Goal: Check status: Check status

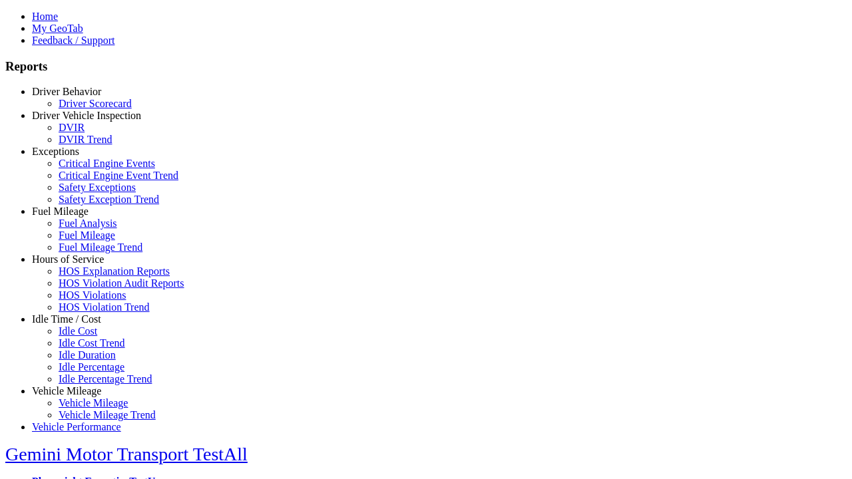
click at [77, 97] on link "Driver Behavior" at bounding box center [66, 91] width 69 height 11
click at [87, 109] on link "Driver Scorecard" at bounding box center [95, 103] width 73 height 11
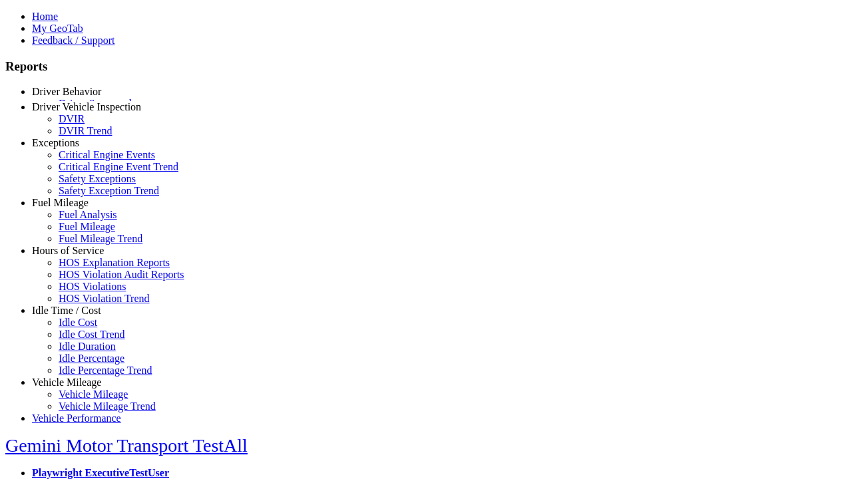
select select "**"
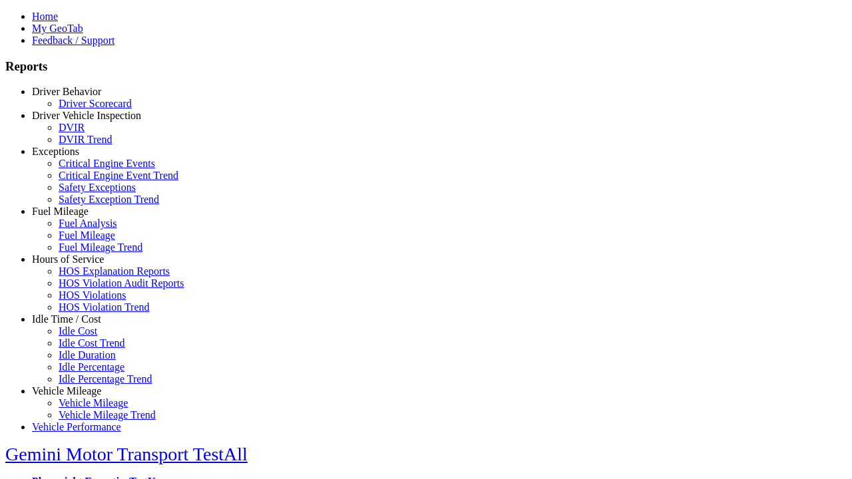
type input "*********"
